Goal: Transaction & Acquisition: Purchase product/service

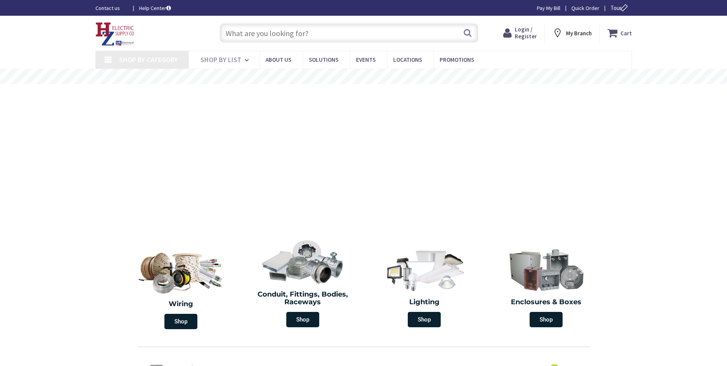
click at [265, 30] on input "text" at bounding box center [349, 32] width 259 height 19
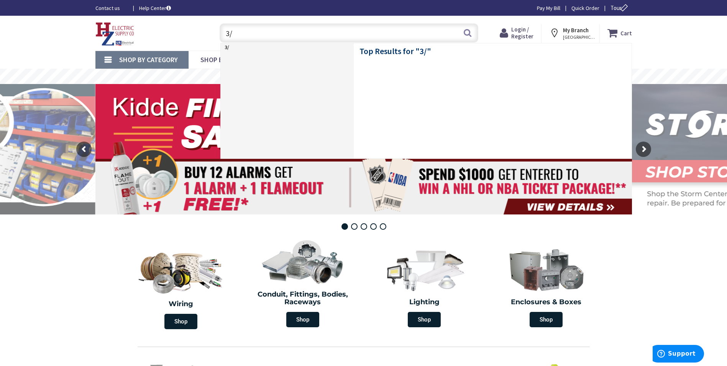
type input "3"
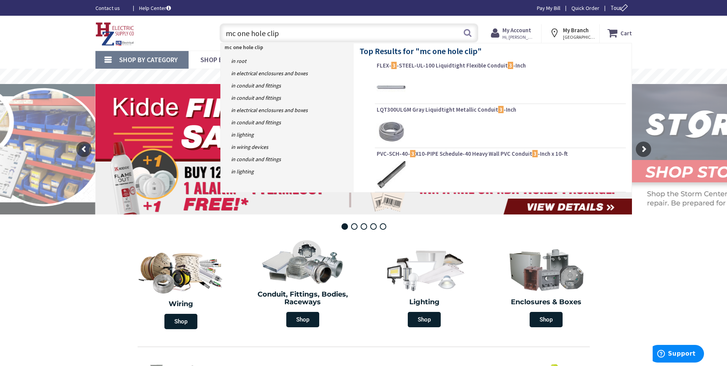
type input "mc one hole clips"
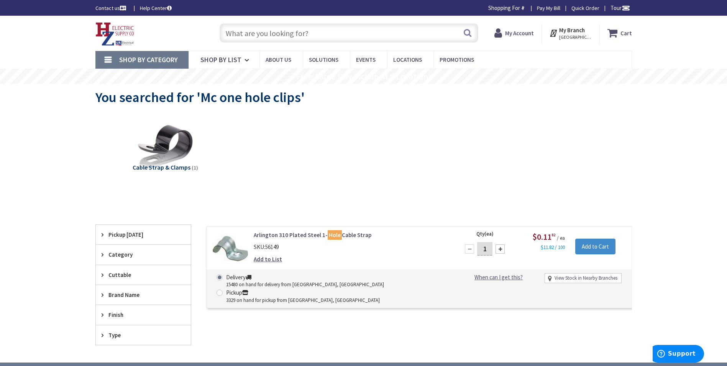
click at [300, 32] on input "text" at bounding box center [349, 32] width 259 height 19
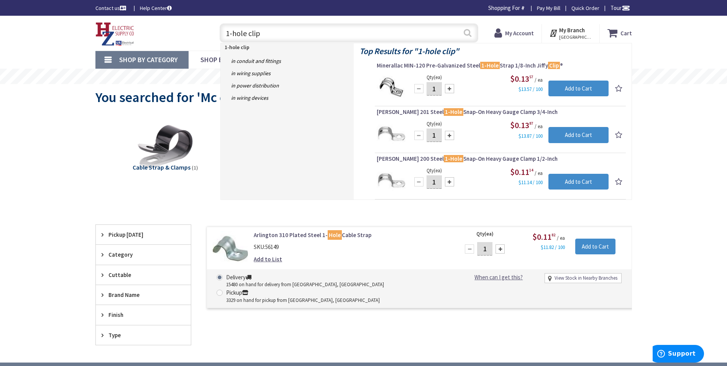
type input "1-hole clip"
click at [468, 33] on button "Search" at bounding box center [468, 32] width 10 height 17
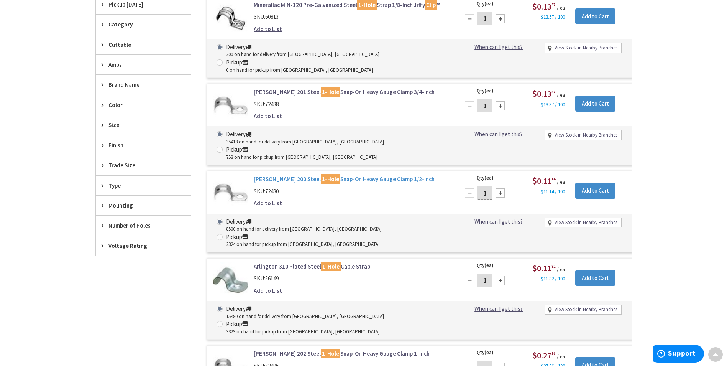
scroll to position [192, 0]
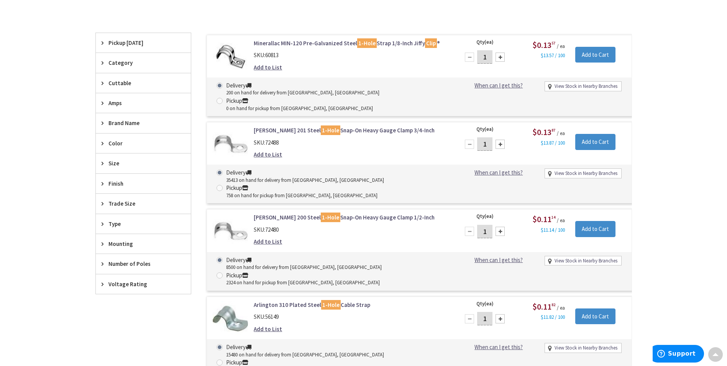
click at [110, 161] on span "Size" at bounding box center [139, 163] width 62 height 8
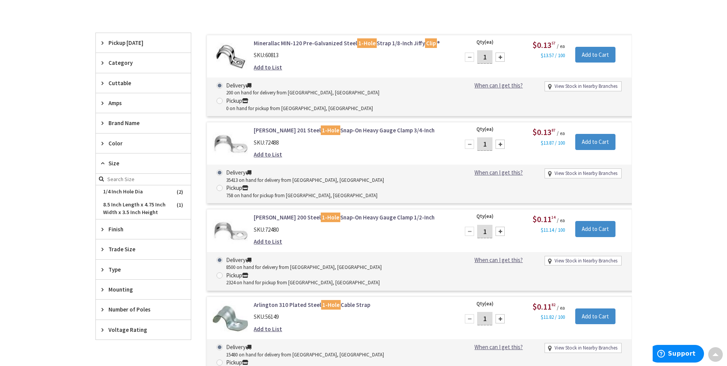
click at [110, 161] on span "Size" at bounding box center [139, 163] width 62 height 8
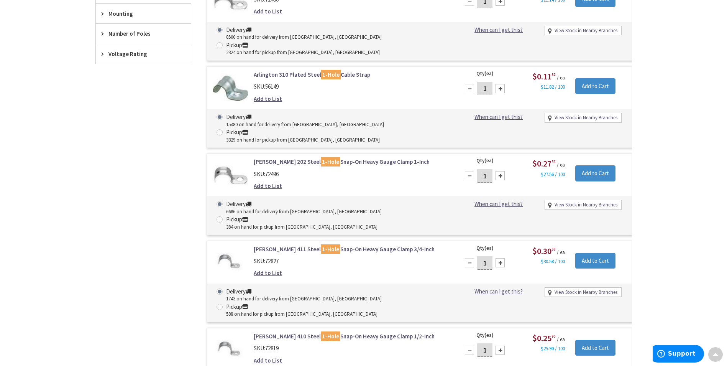
scroll to position [384, 0]
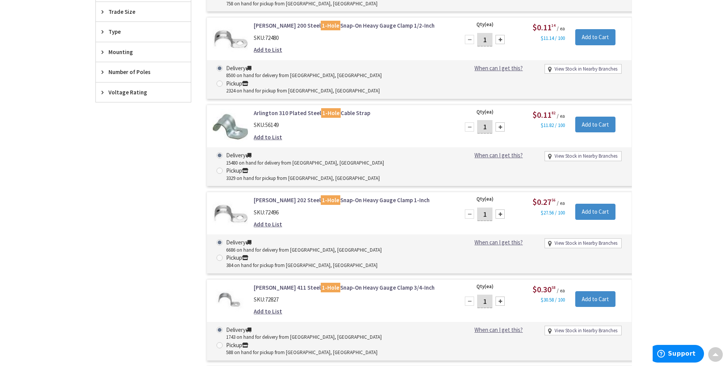
click at [289, 109] on link "Arlington 310 Plated Steel 1-Hole Cable Strap" at bounding box center [351, 113] width 195 height 8
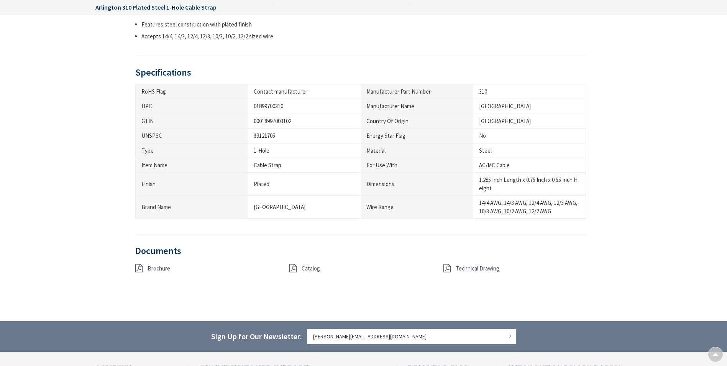
scroll to position [461, 0]
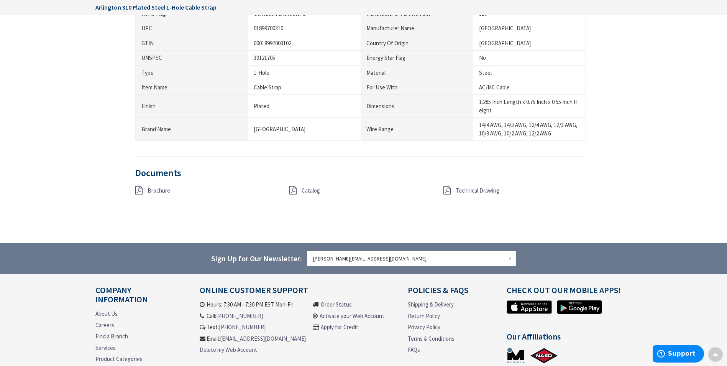
click at [468, 191] on span "Technical Drawing" at bounding box center [478, 190] width 44 height 7
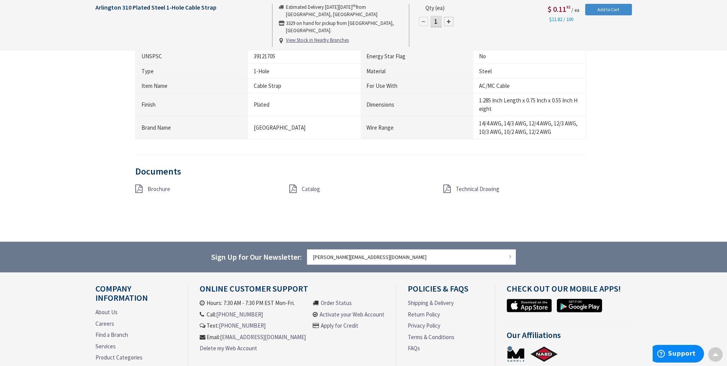
click at [161, 190] on span "Brochure" at bounding box center [159, 188] width 23 height 7
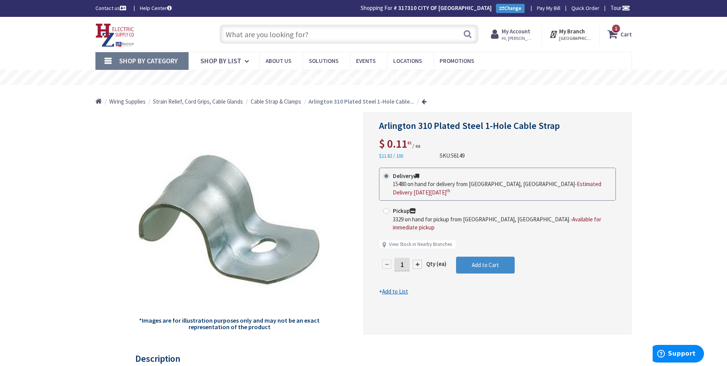
click at [257, 31] on input "text" at bounding box center [349, 34] width 259 height 19
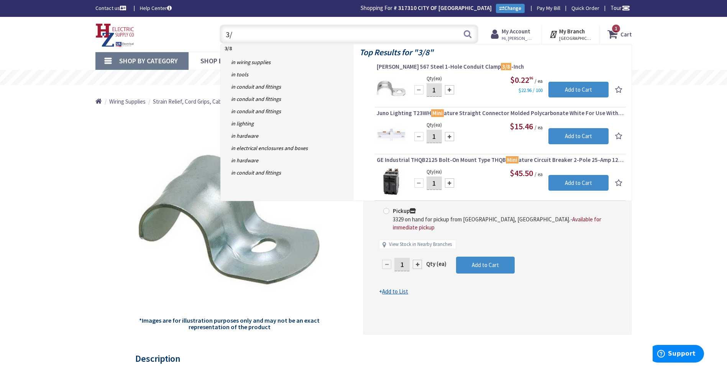
type input "3"
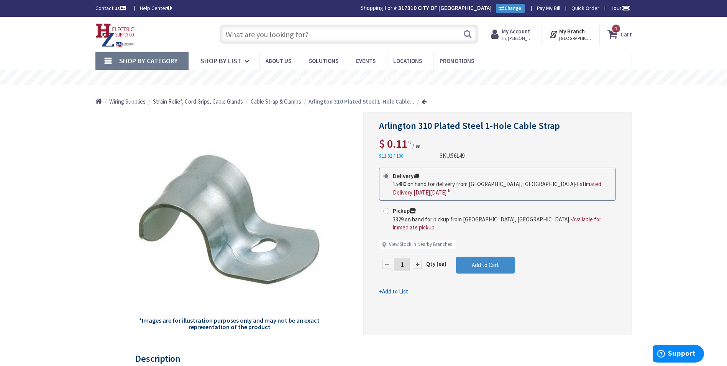
click at [263, 38] on input "text" at bounding box center [349, 34] width 259 height 19
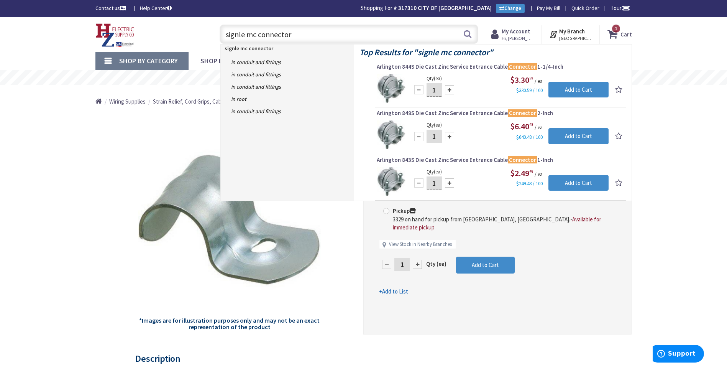
drag, startPoint x: 310, startPoint y: 33, endPoint x: 182, endPoint y: 28, distance: 128.1
click at [182, 28] on div "Toggle Nav signle mc connector signle mc connector Search 1 1 1 items Cart My C…" at bounding box center [364, 34] width 548 height 26
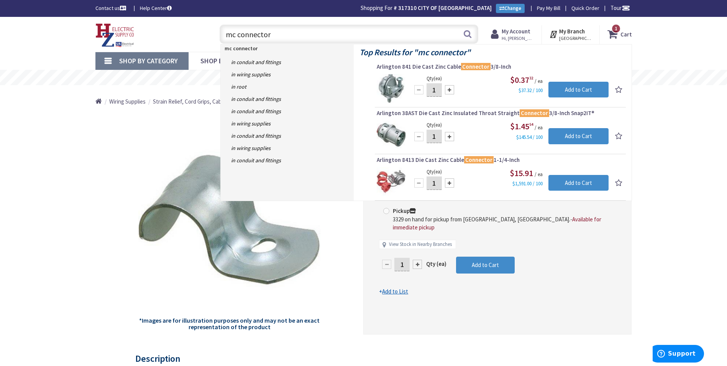
type input "mc connector"
